Goal: Task Accomplishment & Management: Use online tool/utility

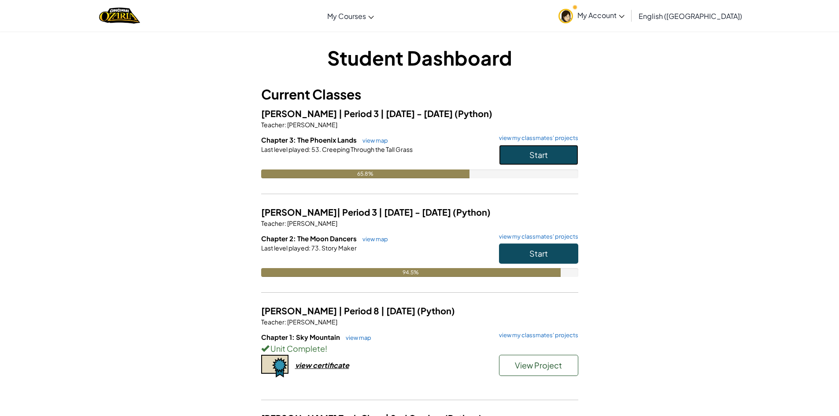
drag, startPoint x: 527, startPoint y: 165, endPoint x: 522, endPoint y: 168, distance: 5.9
click at [522, 168] on div "Start" at bounding box center [534, 157] width 88 height 25
click at [512, 158] on button "Start" at bounding box center [538, 155] width 79 height 20
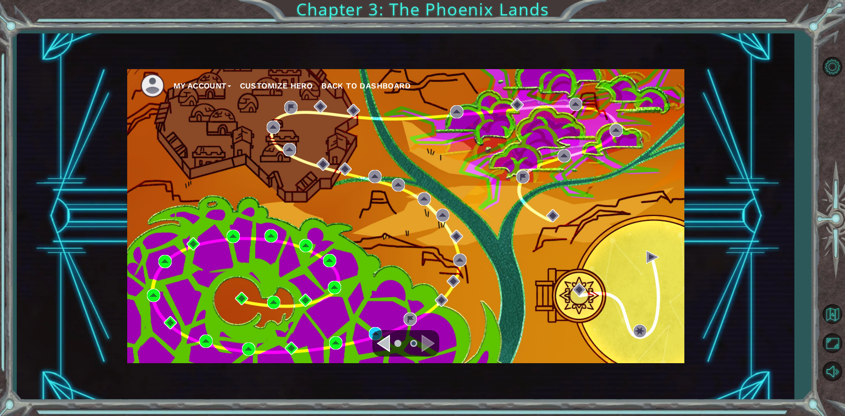
click at [378, 332] on div at bounding box center [405, 343] width 67 height 26
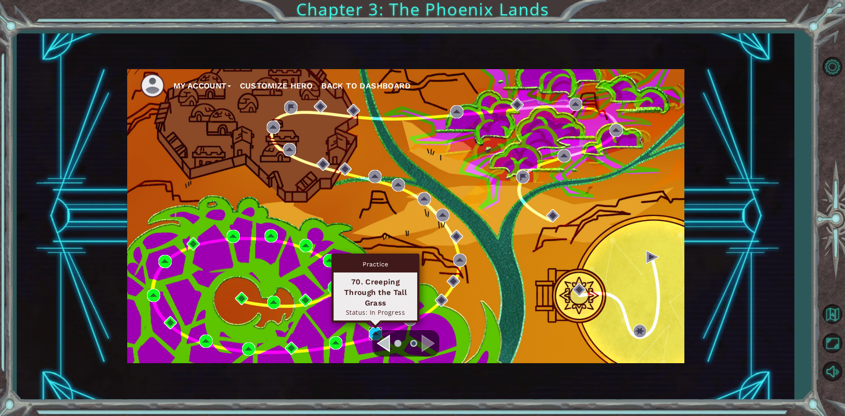
click at [371, 328] on img at bounding box center [375, 333] width 13 height 13
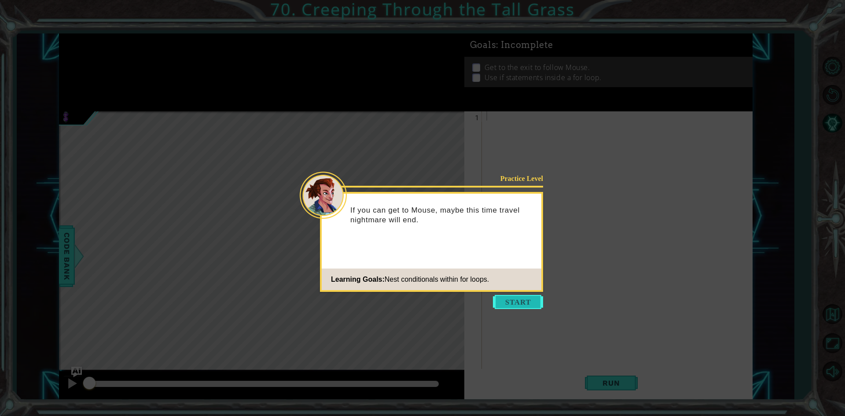
click at [502, 301] on button "Start" at bounding box center [518, 302] width 50 height 14
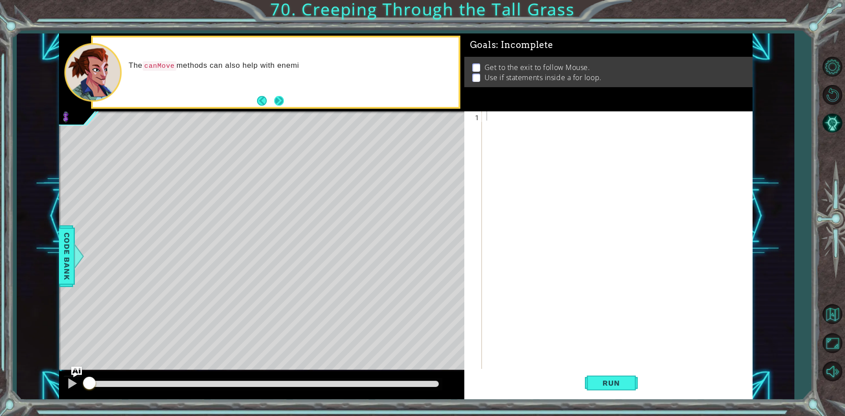
click at [271, 107] on div "The canMove methods can also help with enemi" at bounding box center [275, 72] width 369 height 73
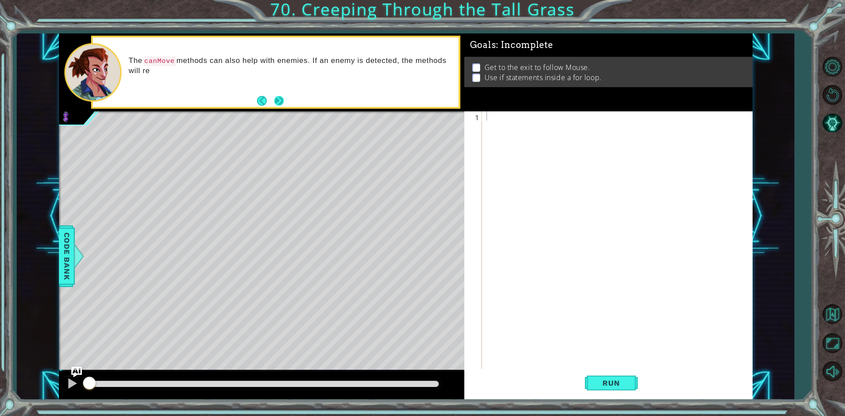
click at [277, 103] on button "Next" at bounding box center [279, 101] width 10 height 10
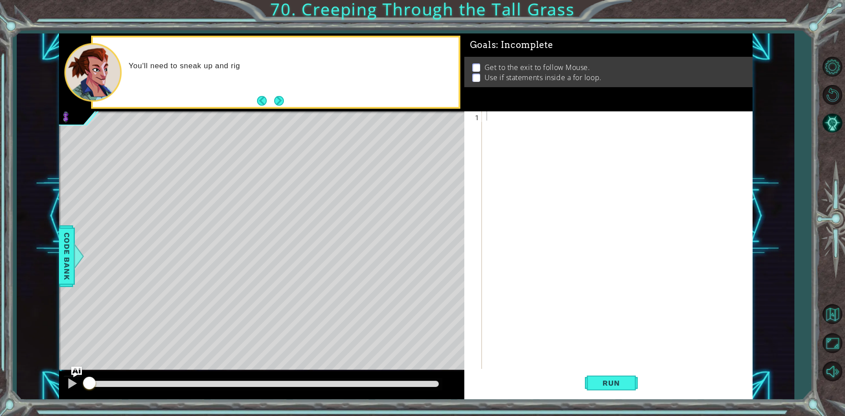
click at [276, 103] on button "Next" at bounding box center [279, 101] width 10 height 10
click at [838, 128] on button "AI Hint" at bounding box center [833, 124] width 26 height 26
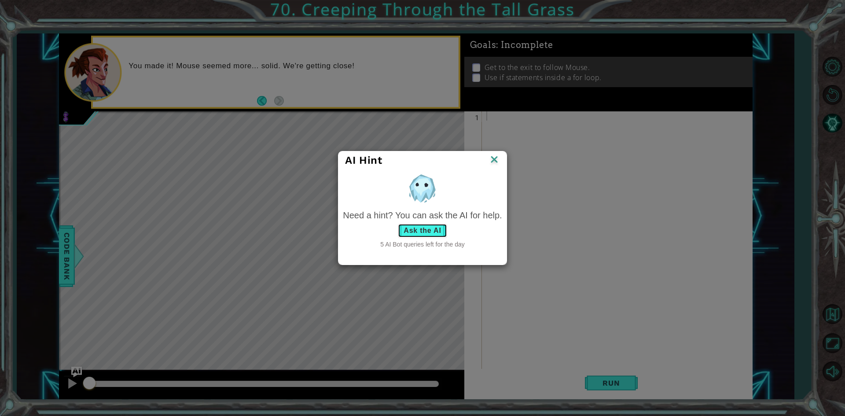
click at [428, 232] on button "Ask the AI" at bounding box center [422, 231] width 49 height 14
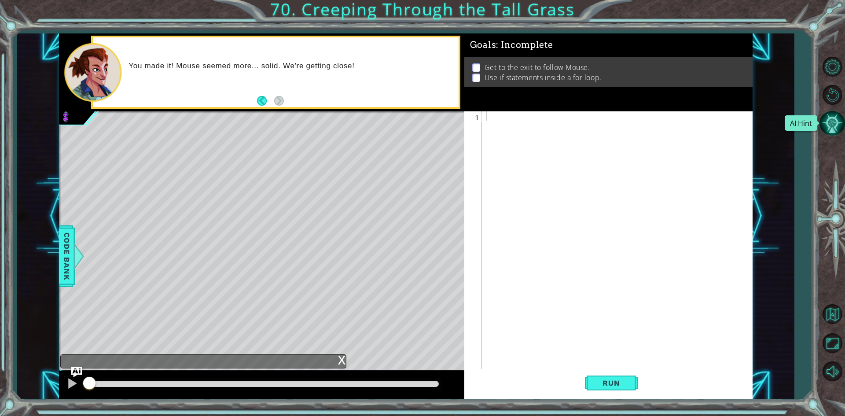
click at [838, 116] on button "AI Hint" at bounding box center [833, 124] width 26 height 26
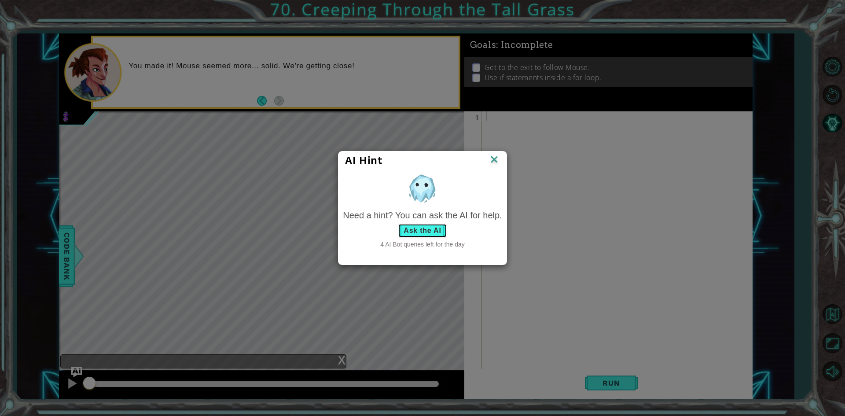
click at [420, 231] on button "Ask the AI" at bounding box center [422, 231] width 49 height 14
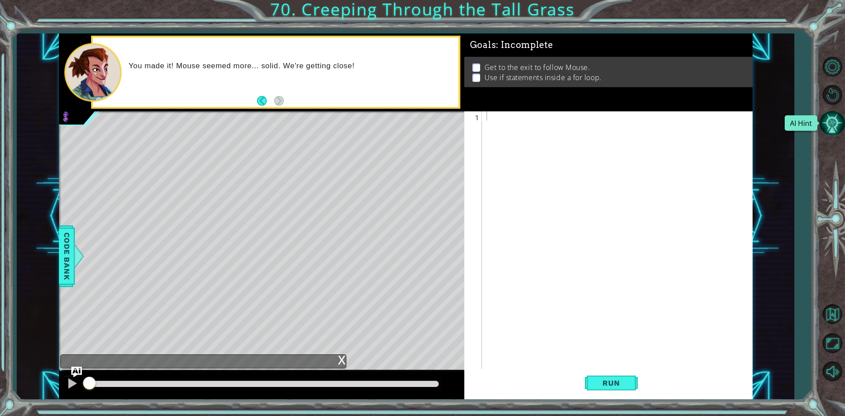
click at [835, 113] on button "AI Hint" at bounding box center [833, 124] width 26 height 26
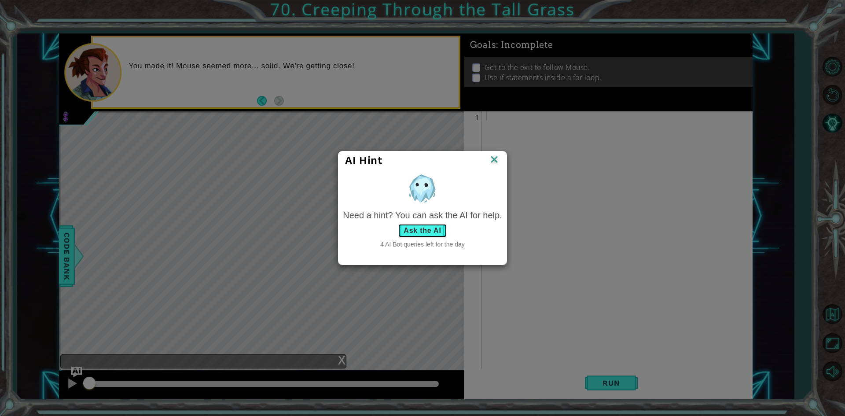
click at [437, 226] on button "Ask the AI" at bounding box center [422, 231] width 49 height 14
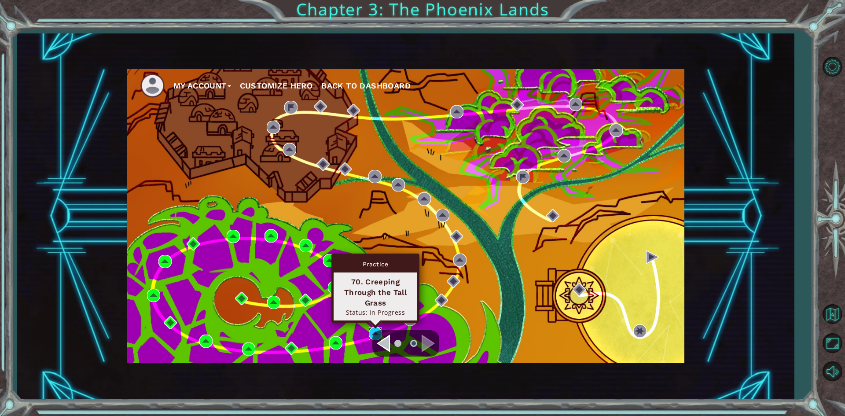
click at [372, 336] on img at bounding box center [375, 333] width 13 height 13
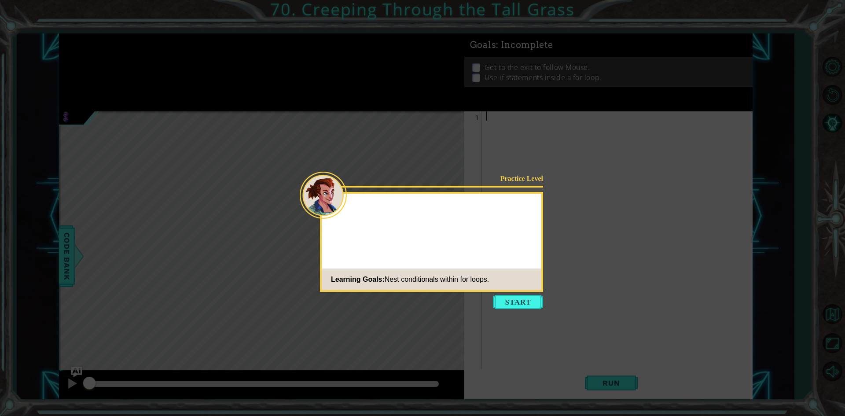
click at [504, 301] on button "Start" at bounding box center [518, 302] width 50 height 14
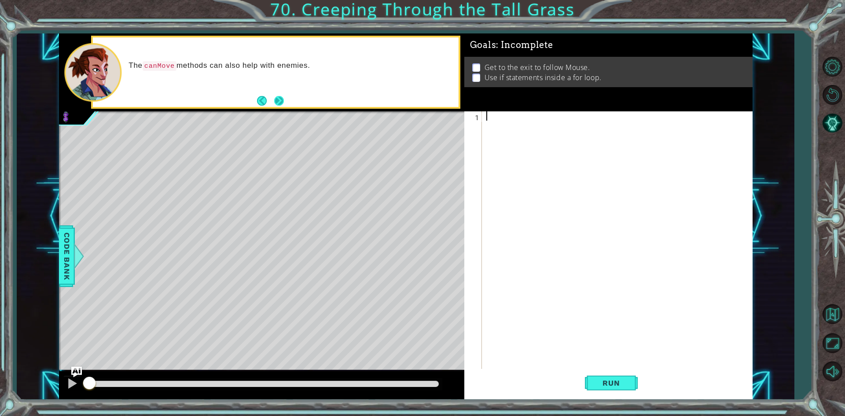
click at [276, 96] on button "Next" at bounding box center [279, 101] width 10 height 10
click at [829, 127] on button "AI Hint" at bounding box center [833, 124] width 26 height 26
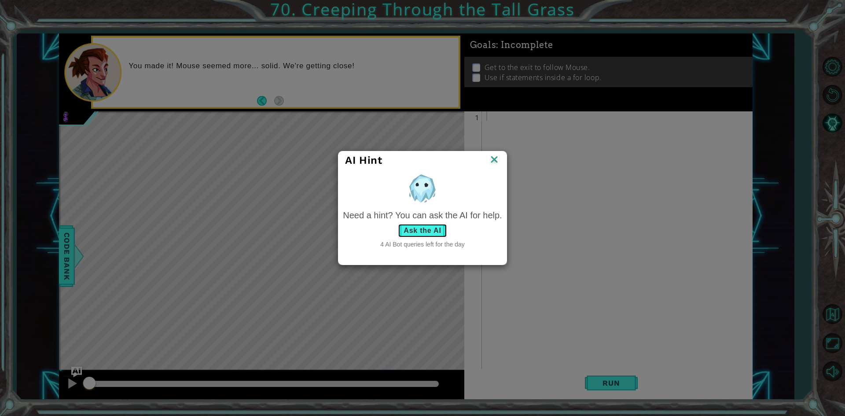
click at [422, 231] on button "Ask the AI" at bounding box center [422, 231] width 49 height 14
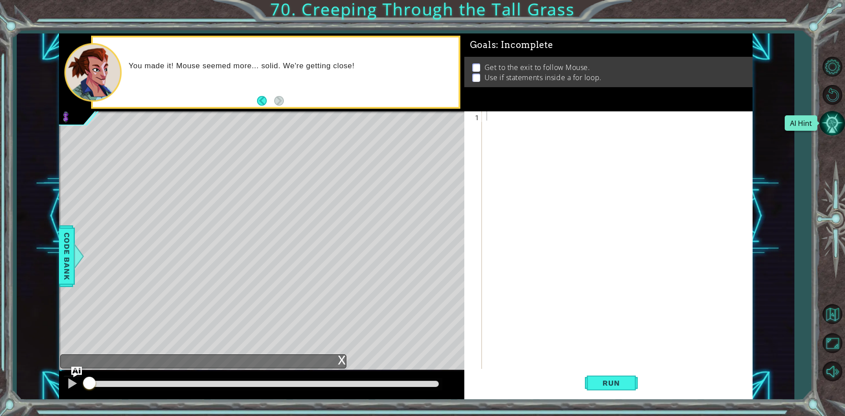
click at [838, 128] on button "AI Hint" at bounding box center [833, 124] width 26 height 26
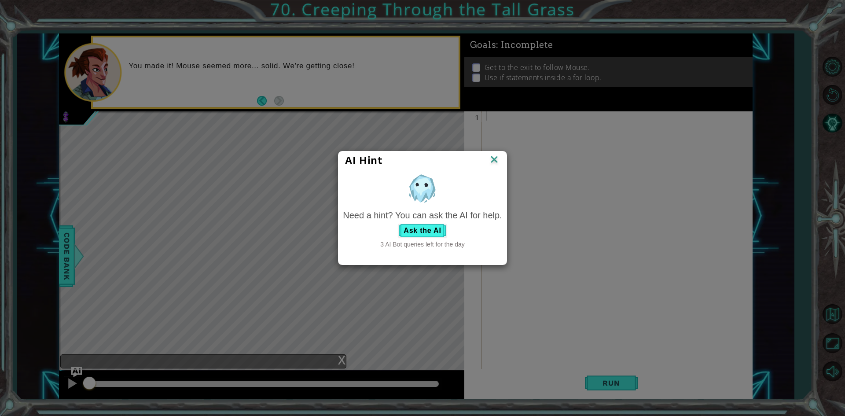
click at [496, 155] on img at bounding box center [494, 160] width 11 height 13
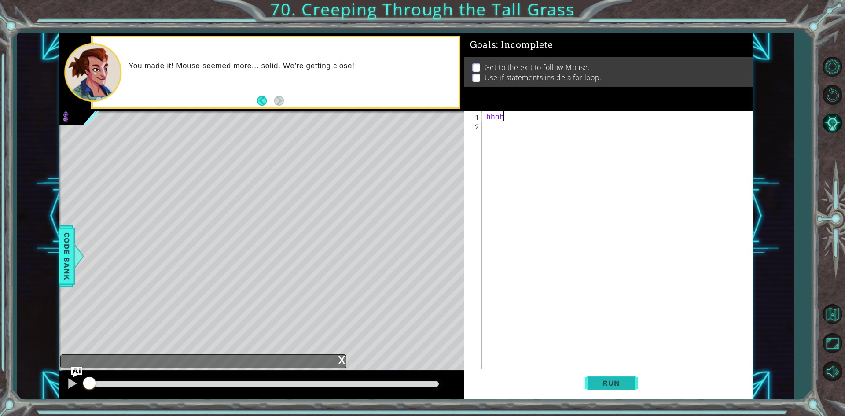
scroll to position [0, 0]
click at [617, 383] on span "Run" at bounding box center [611, 383] width 35 height 9
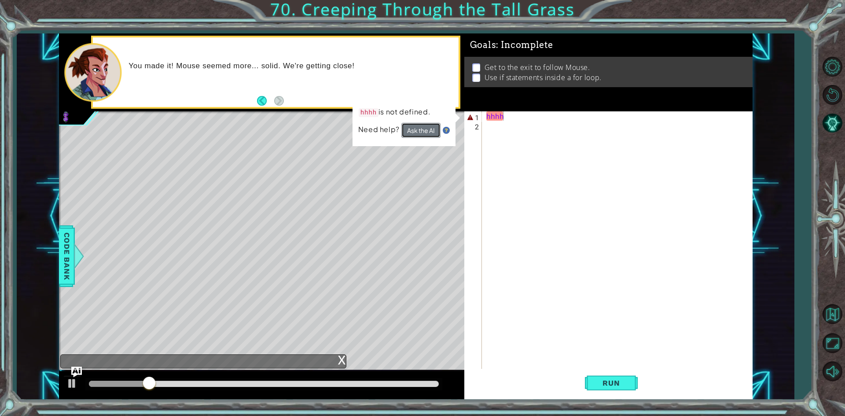
click at [417, 126] on button "Ask the AI" at bounding box center [421, 130] width 39 height 15
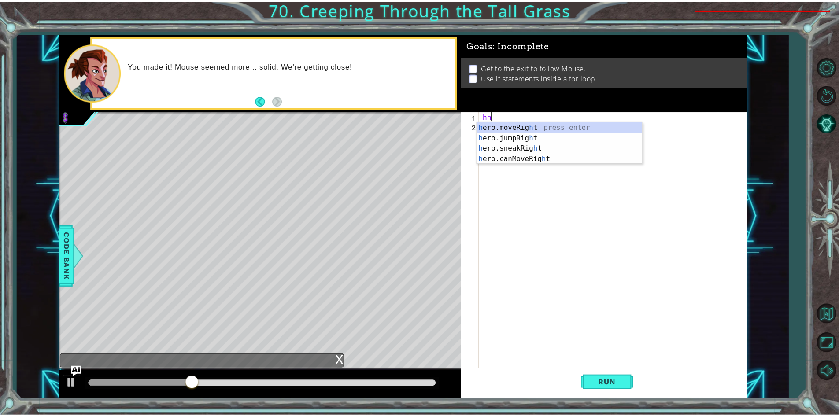
scroll to position [0, 0]
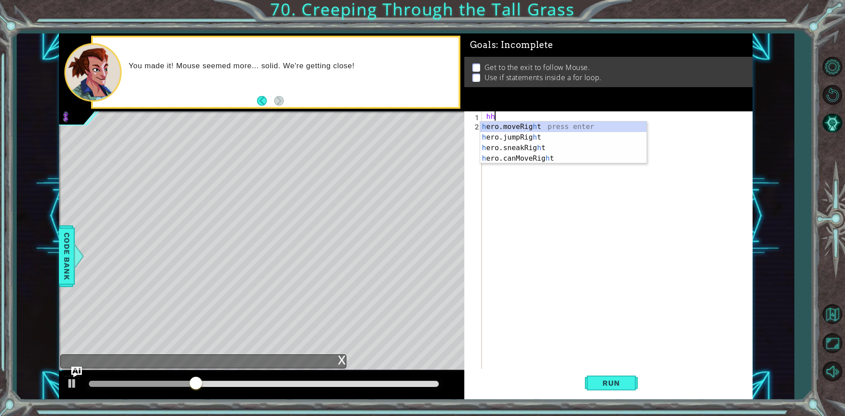
type textarea "h"
